Goal: Check status: Check status

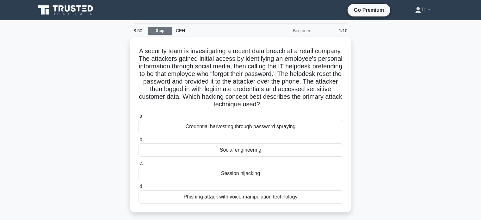
click at [163, 28] on link "Stop" at bounding box center [160, 31] width 24 height 8
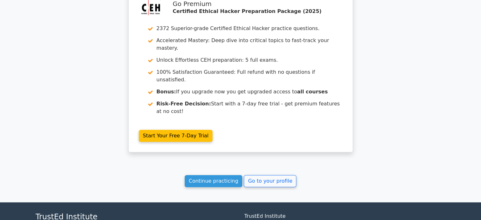
scroll to position [548, 0]
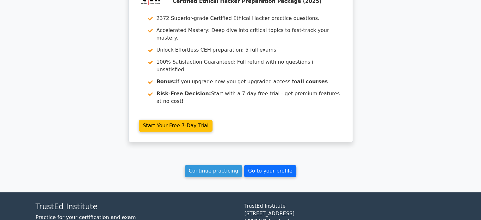
click at [256, 165] on link "Go to your profile" at bounding box center [270, 171] width 53 height 12
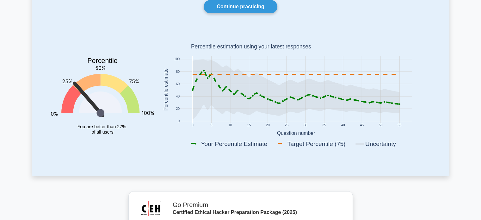
scroll to position [32, 0]
